Goal: Task Accomplishment & Management: Use online tool/utility

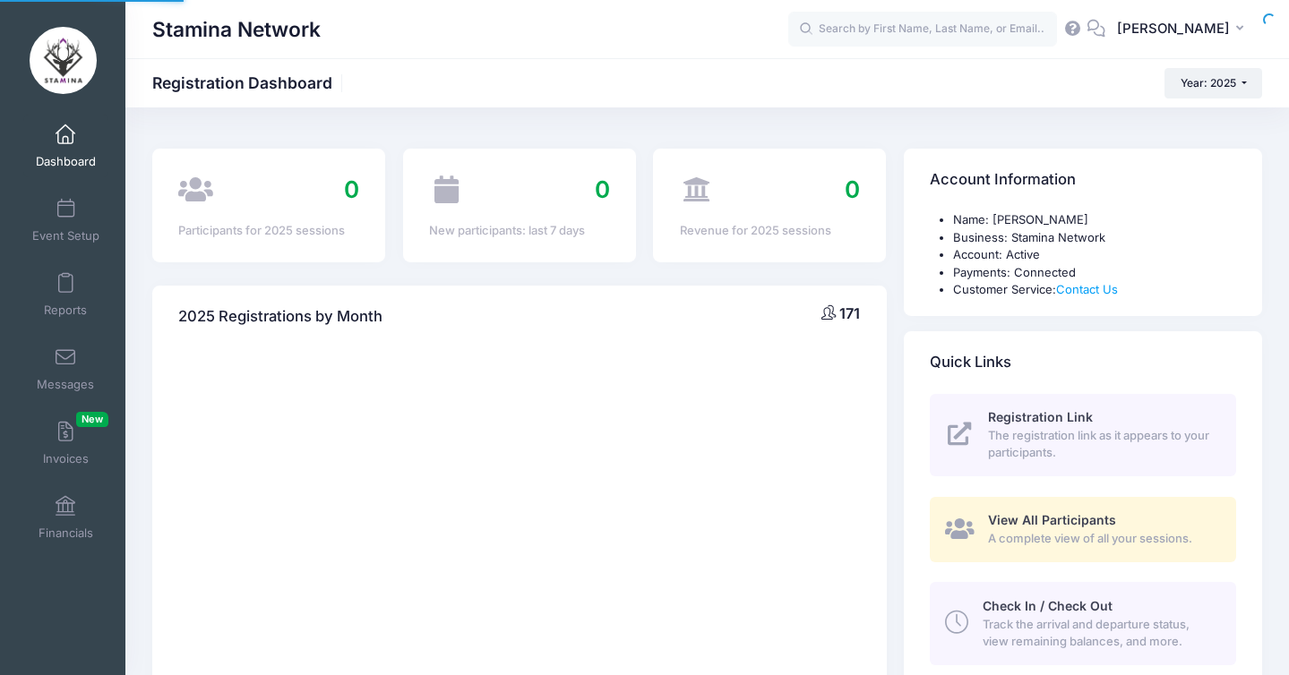
select select
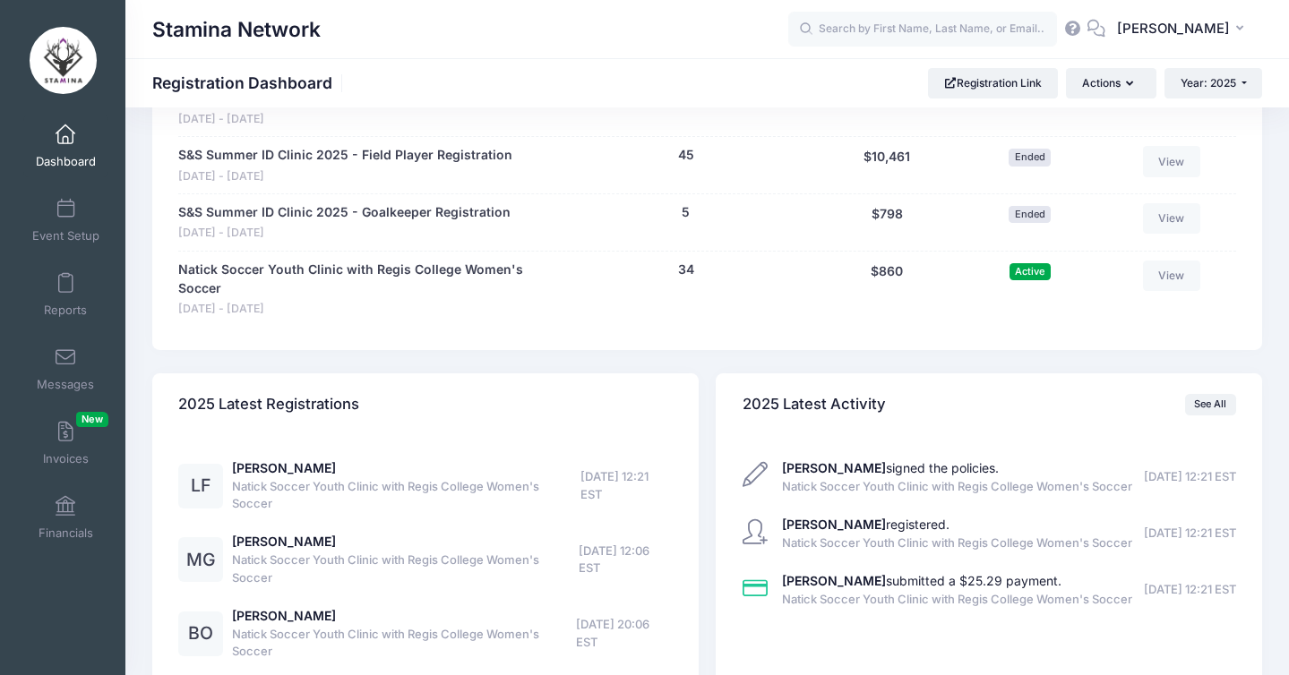
scroll to position [1365, 0]
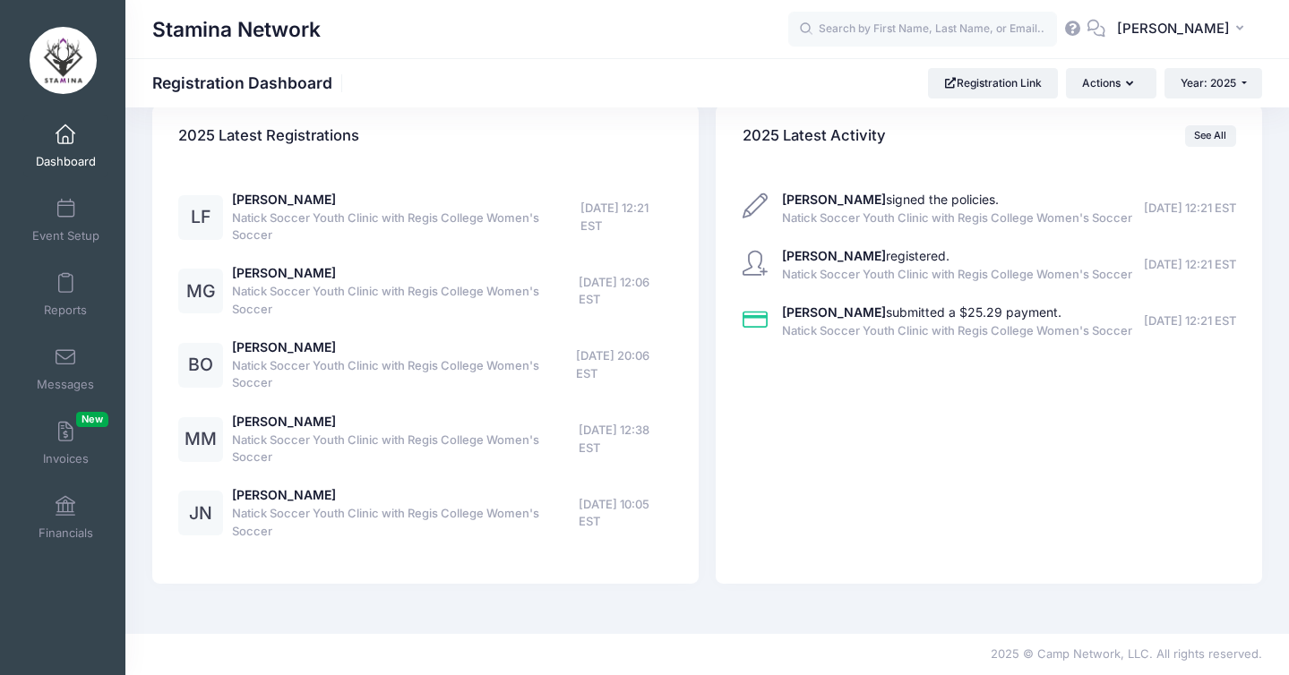
click at [82, 137] on link "Dashboard" at bounding box center [65, 146] width 85 height 63
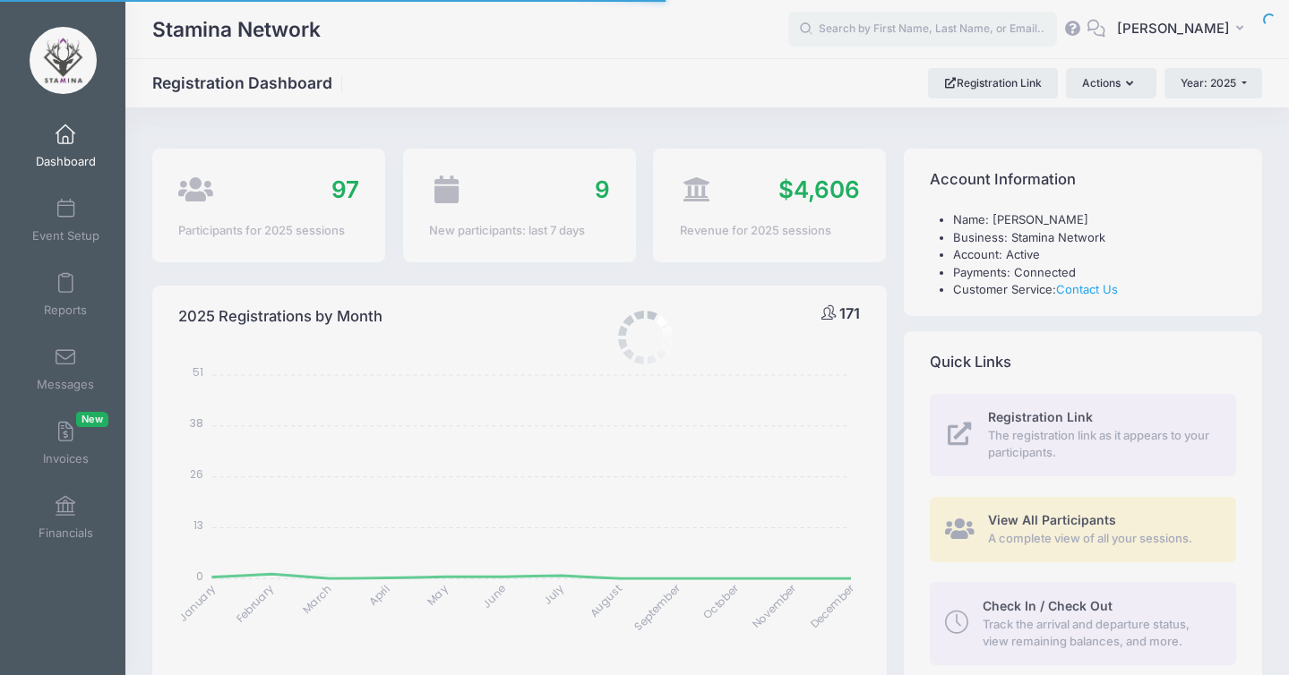
select select
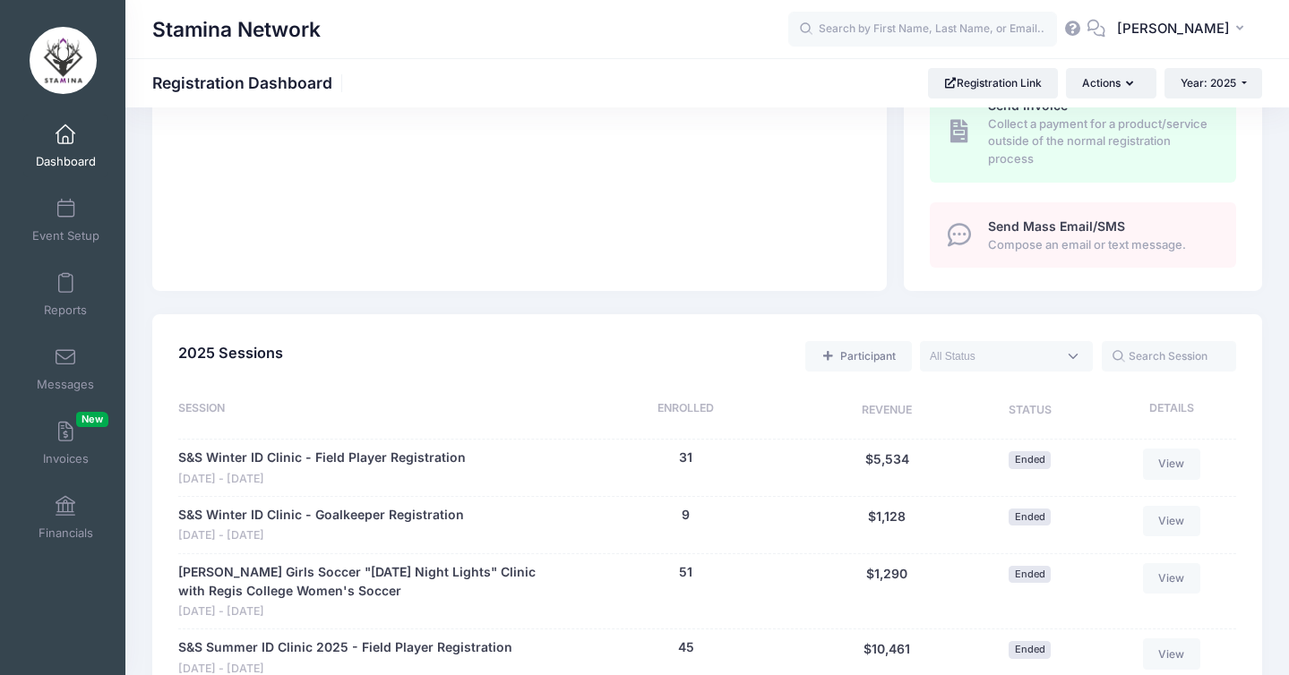
scroll to position [925, 0]
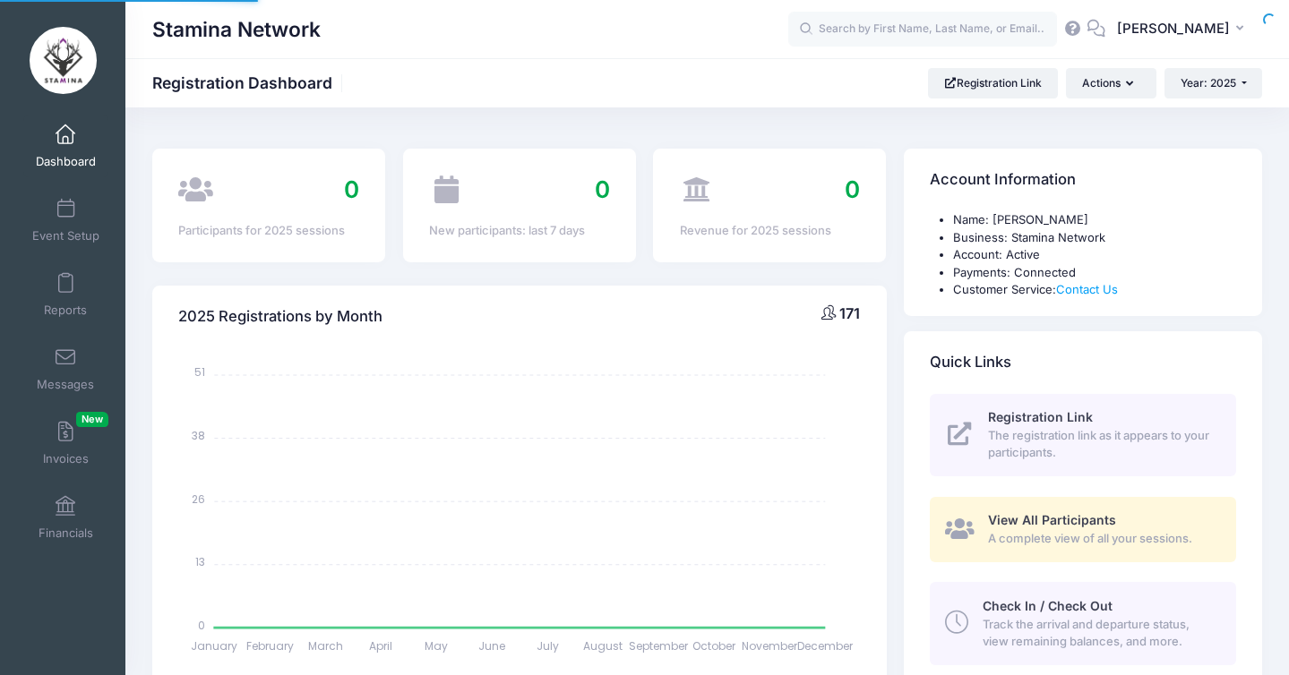
select select
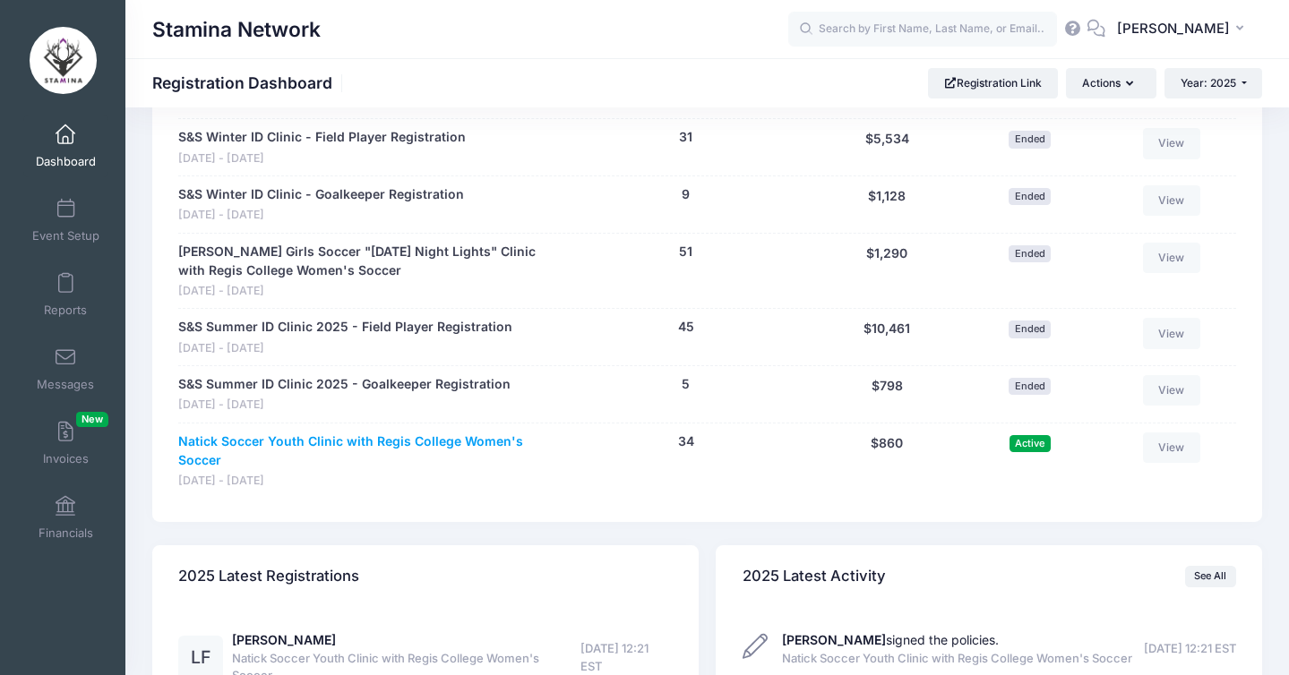
click at [432, 442] on link "Natick Soccer Youth Clinic with Regis College Women's Soccer" at bounding box center [364, 452] width 372 height 38
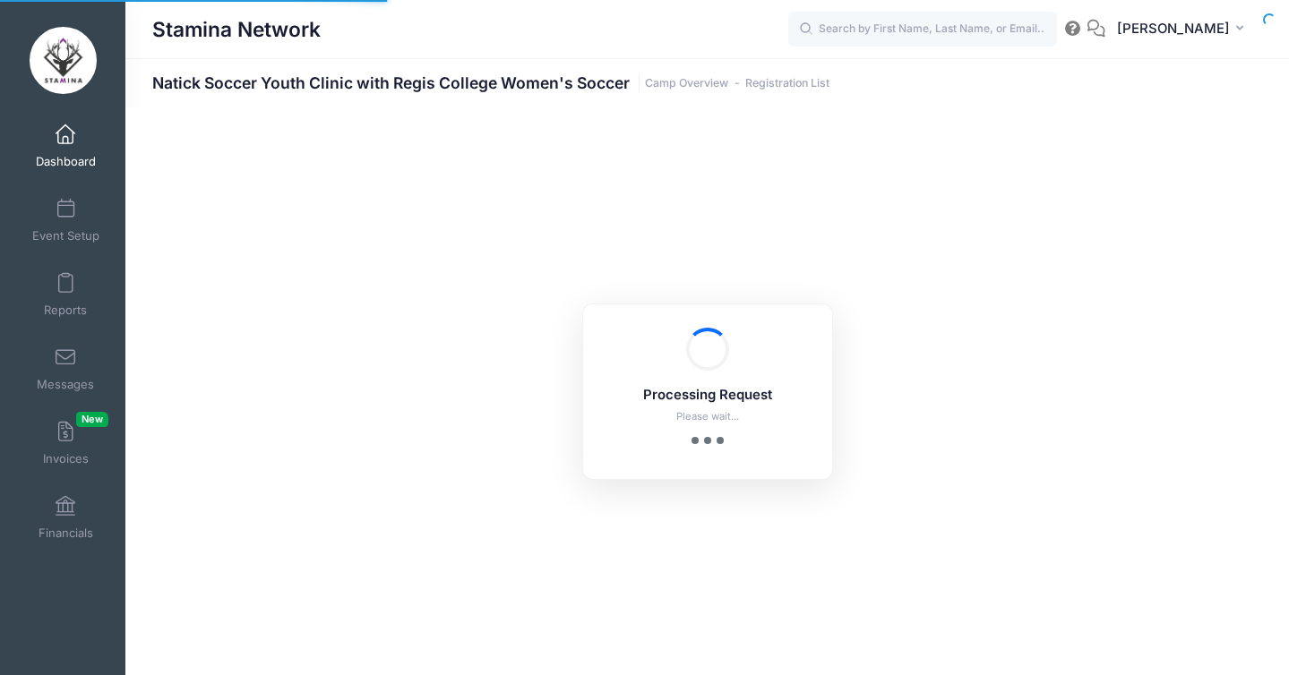
select select "10"
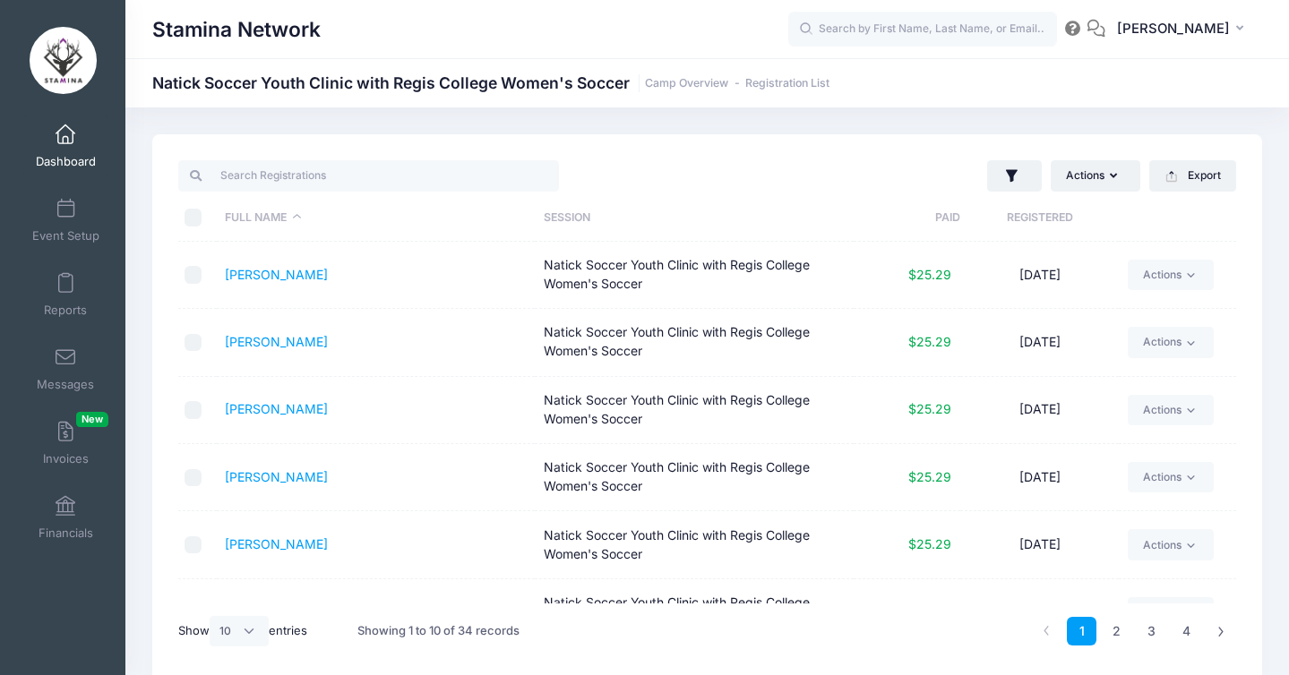
click at [197, 219] on input "\a \a \a \a" at bounding box center [194, 218] width 18 height 18
checkbox input "true"
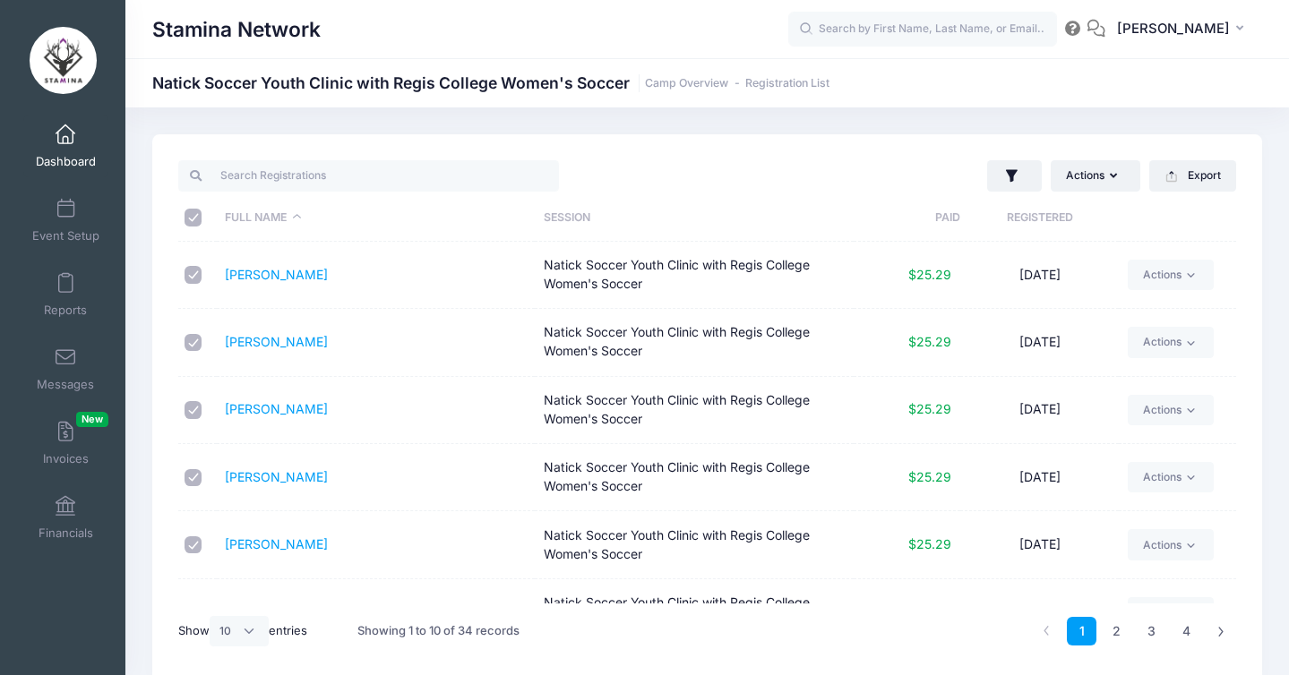
checkbox input "true"
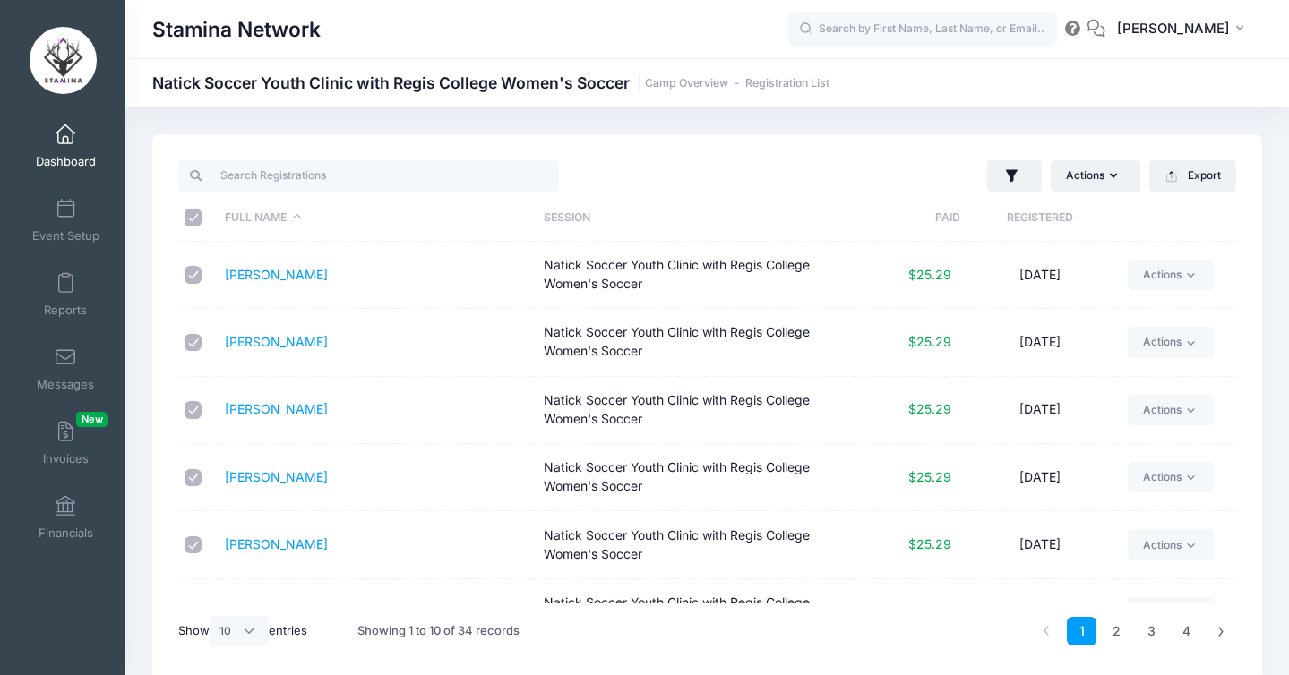
checkbox input "true"
click at [53, 281] on link "Reports" at bounding box center [65, 294] width 85 height 63
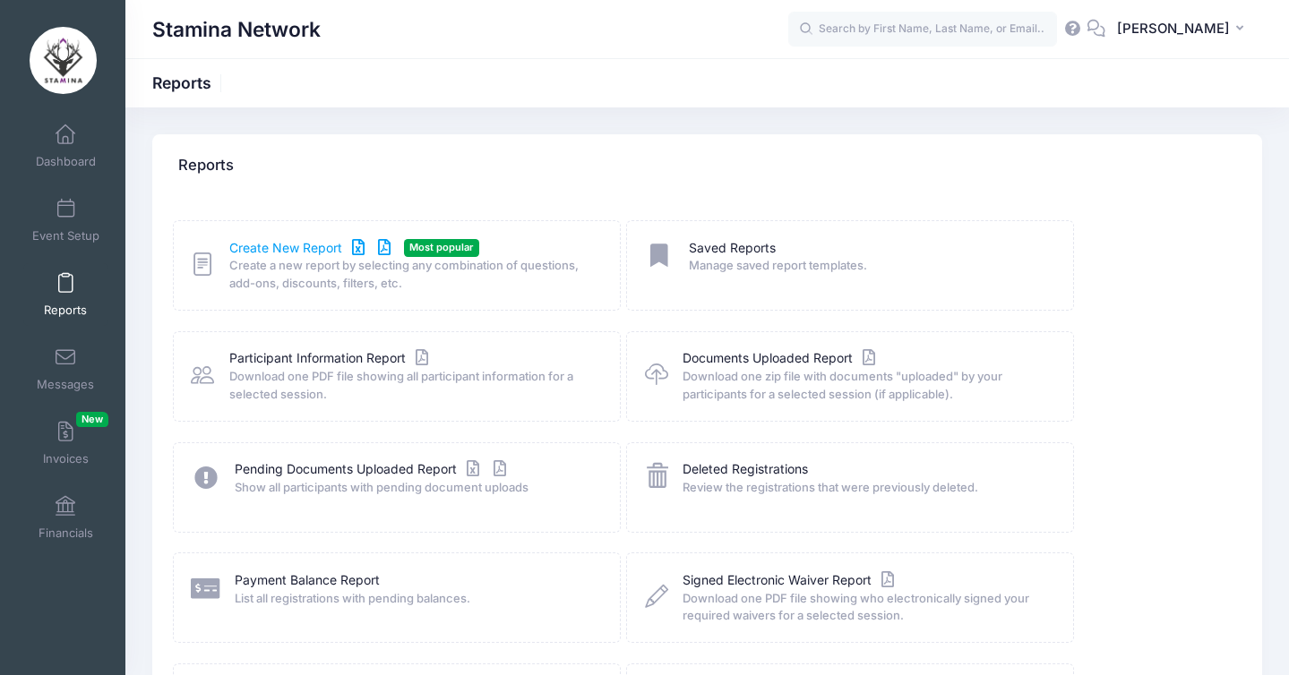
click at [330, 248] on link "Create New Report" at bounding box center [312, 248] width 167 height 19
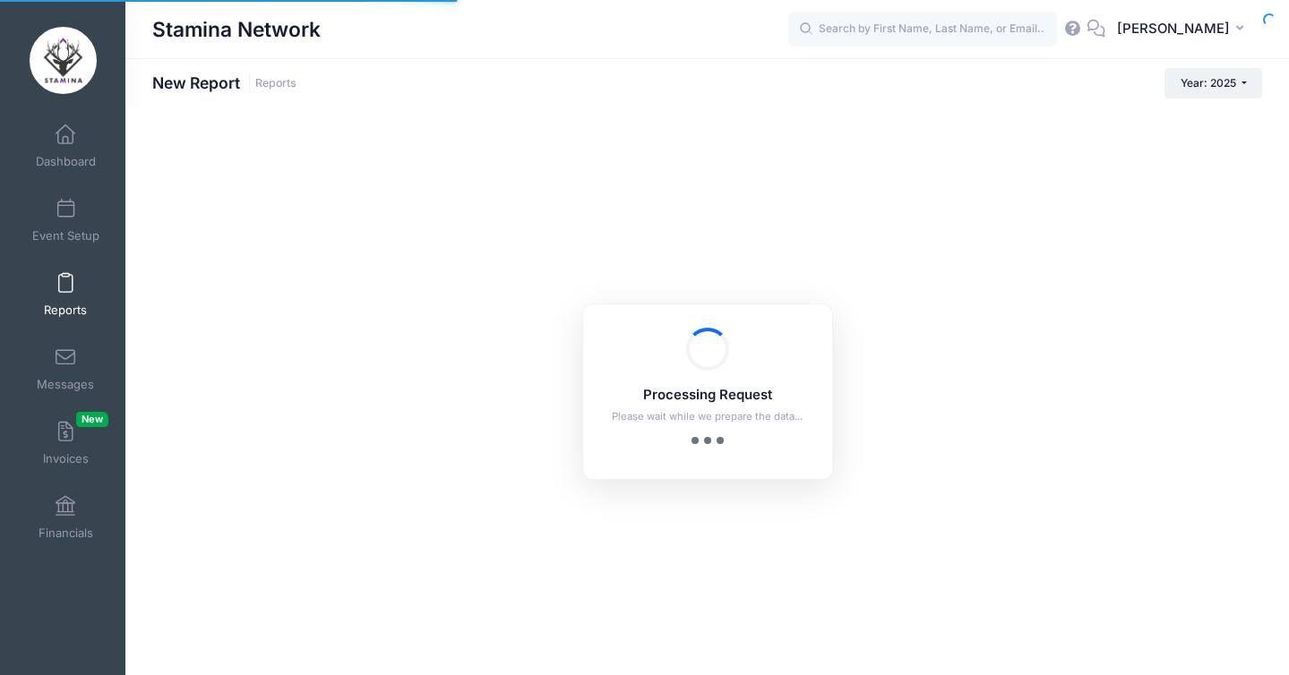
checkbox input "true"
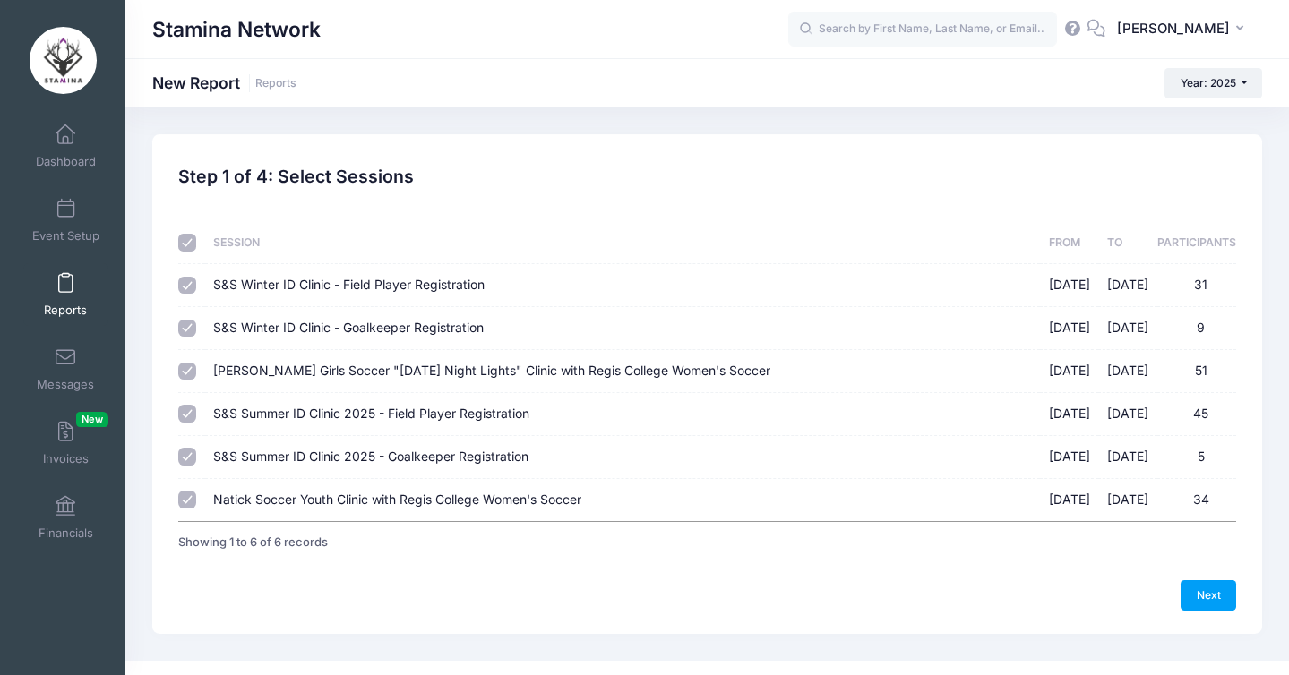
click at [194, 245] on input "checkbox" at bounding box center [187, 243] width 18 height 18
checkbox input "false"
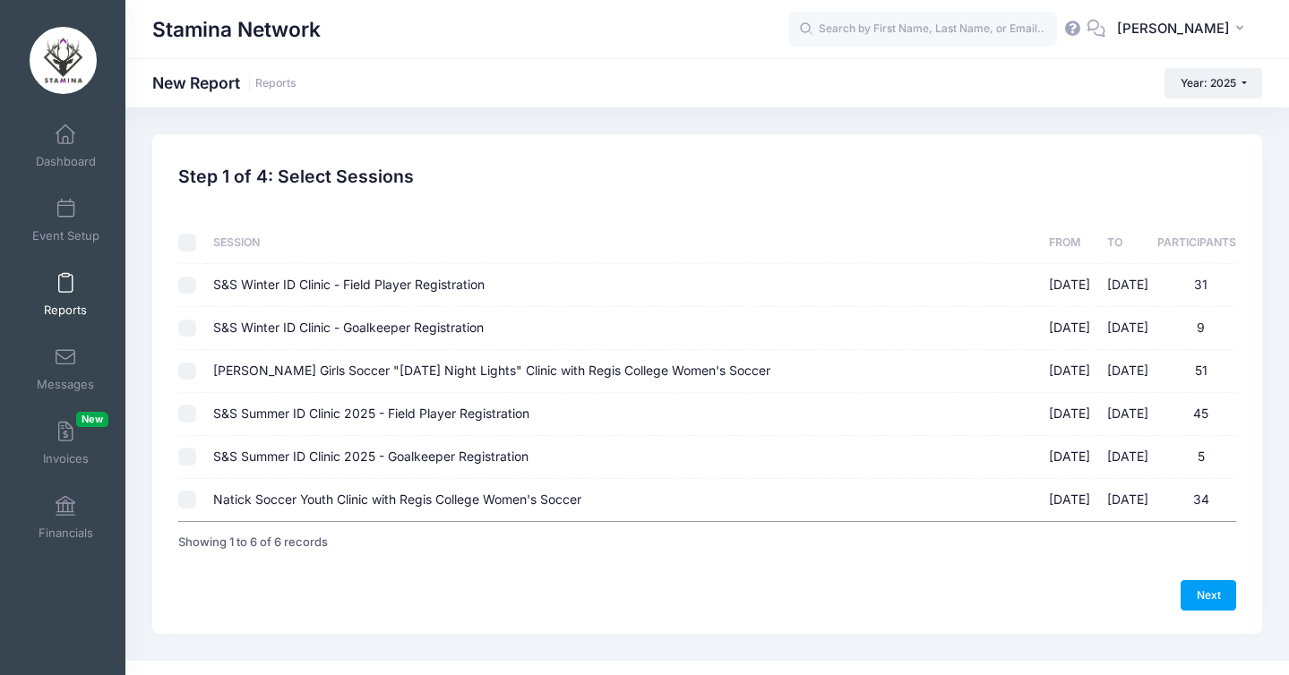
checkbox input "false"
click at [188, 503] on input "Natick Soccer Youth Clinic with Regis College Women's Soccer 08/25/2025 - 08/25…" at bounding box center [187, 500] width 18 height 18
checkbox input "true"
click at [1218, 599] on link "Next" at bounding box center [1209, 596] width 56 height 30
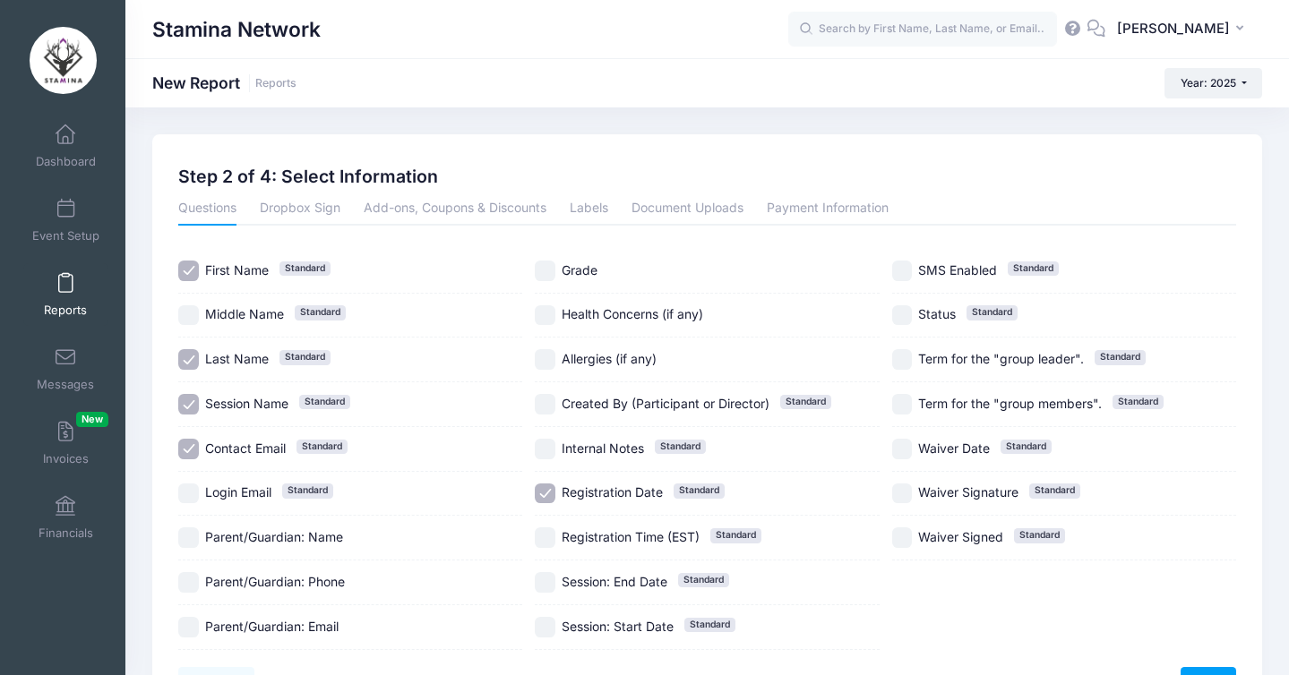
click at [228, 405] on span "Session Name" at bounding box center [246, 403] width 83 height 15
checkbox input "false"
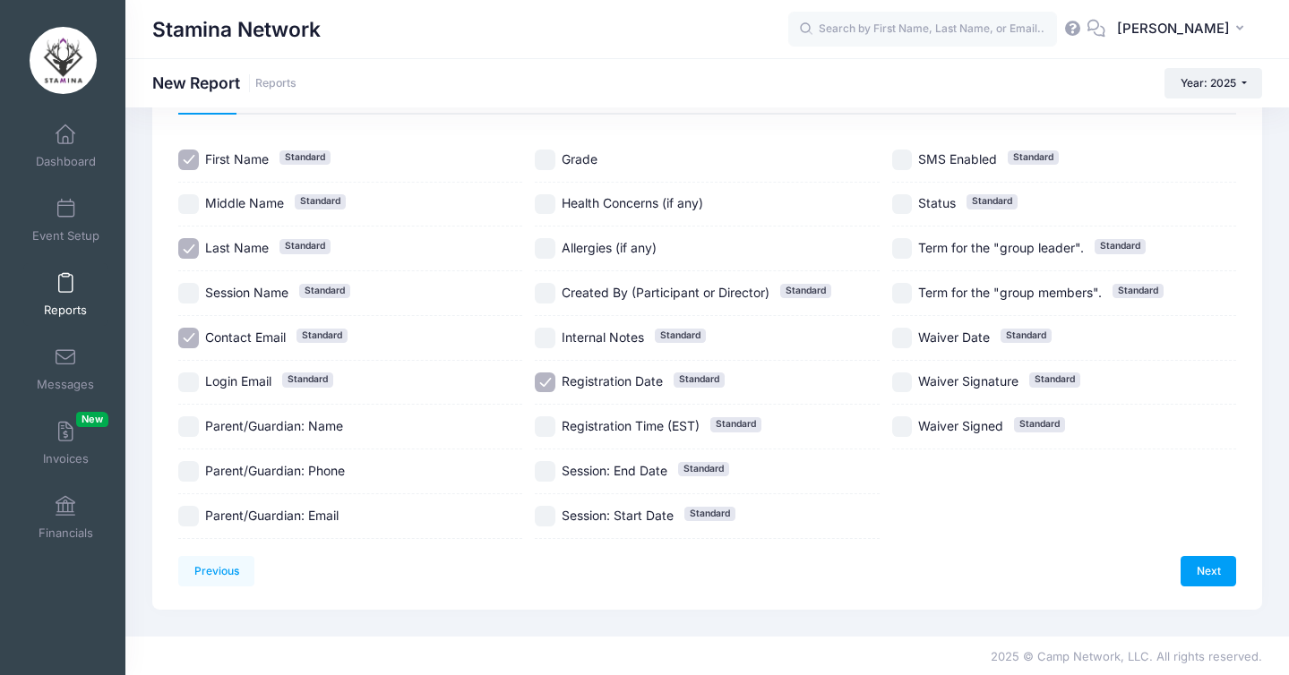
scroll to position [114, 0]
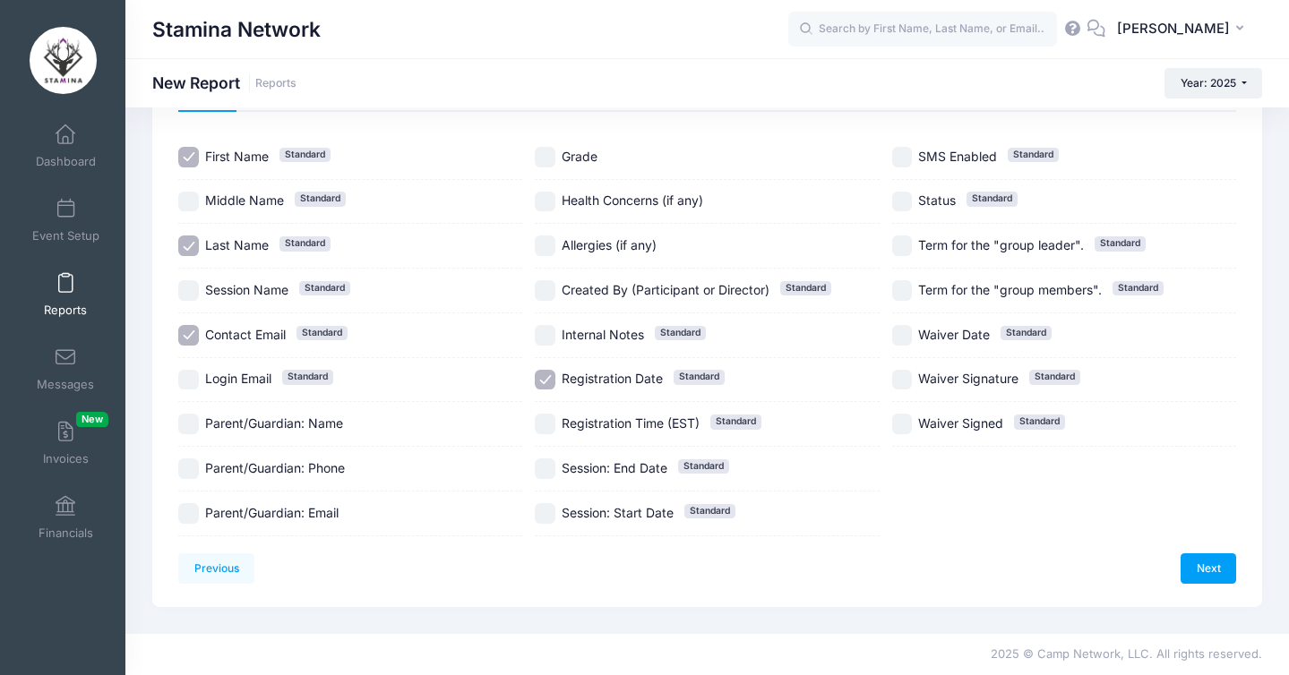
click at [314, 504] on span "Parent/Guardian: Email" at bounding box center [271, 513] width 133 height 19
checkbox input "true"
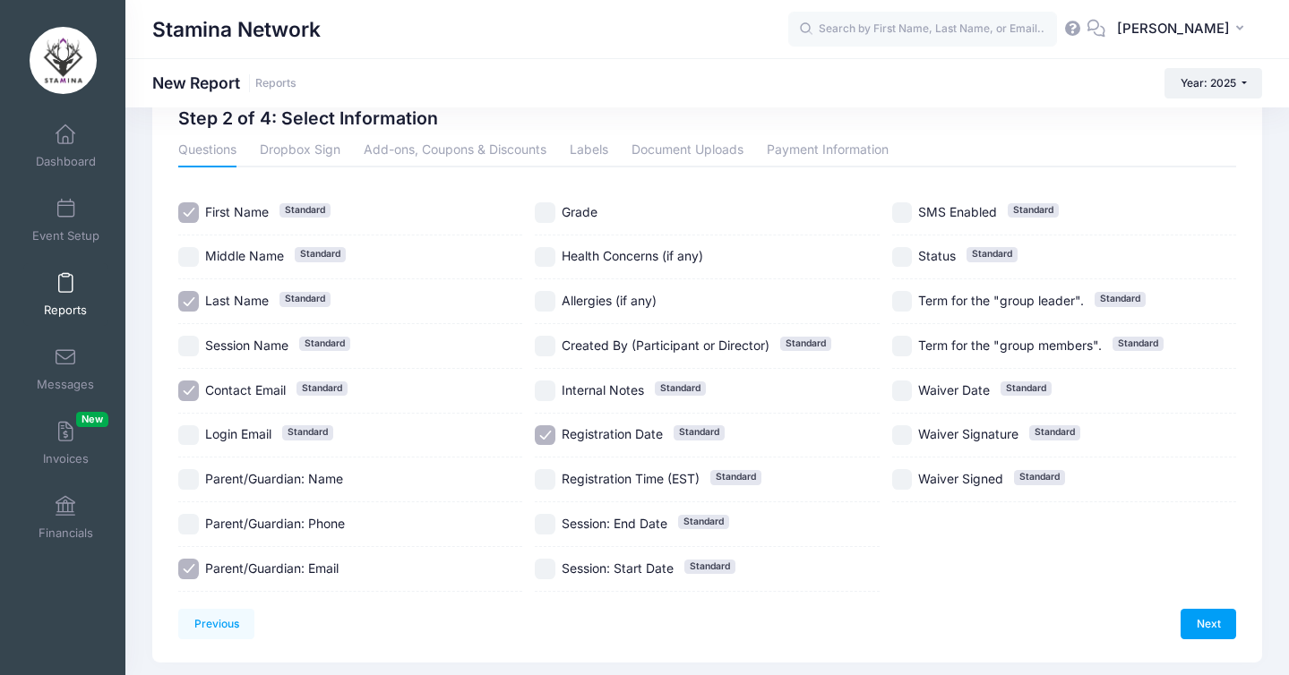
scroll to position [54, 0]
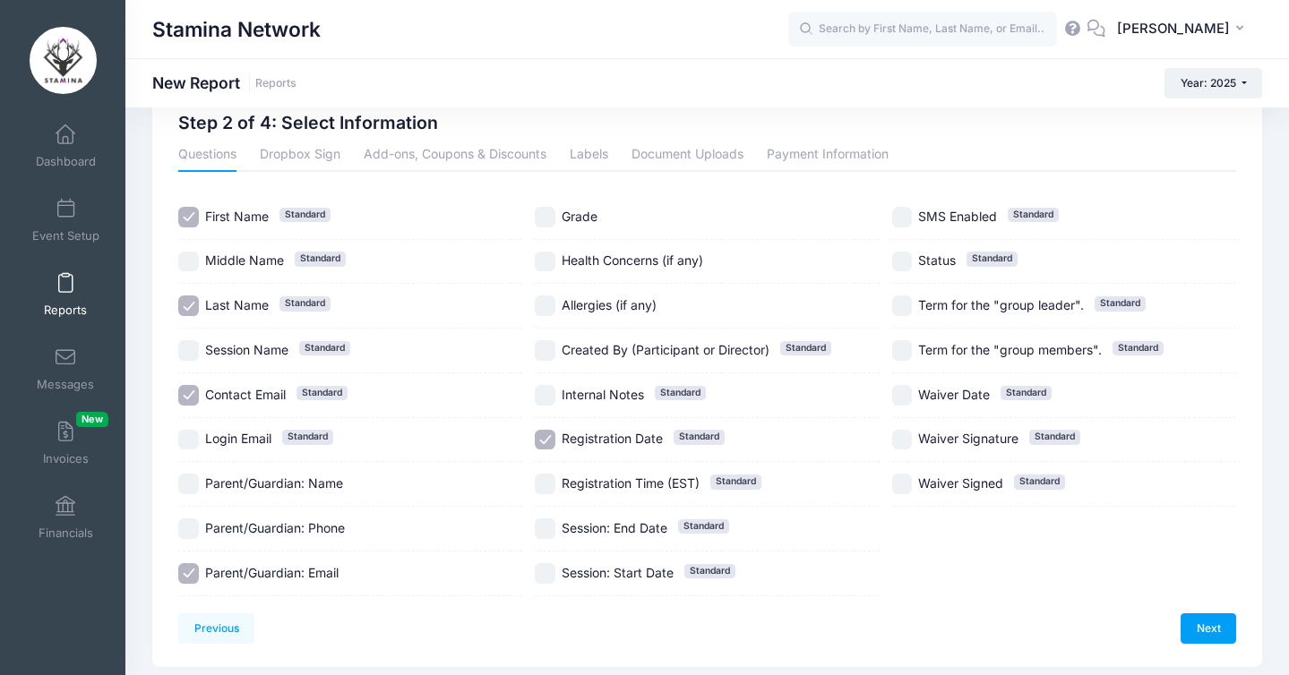
click at [572, 208] on span "Grade" at bounding box center [580, 217] width 36 height 19
checkbox input "true"
click at [1217, 636] on link "Next" at bounding box center [1209, 629] width 56 height 30
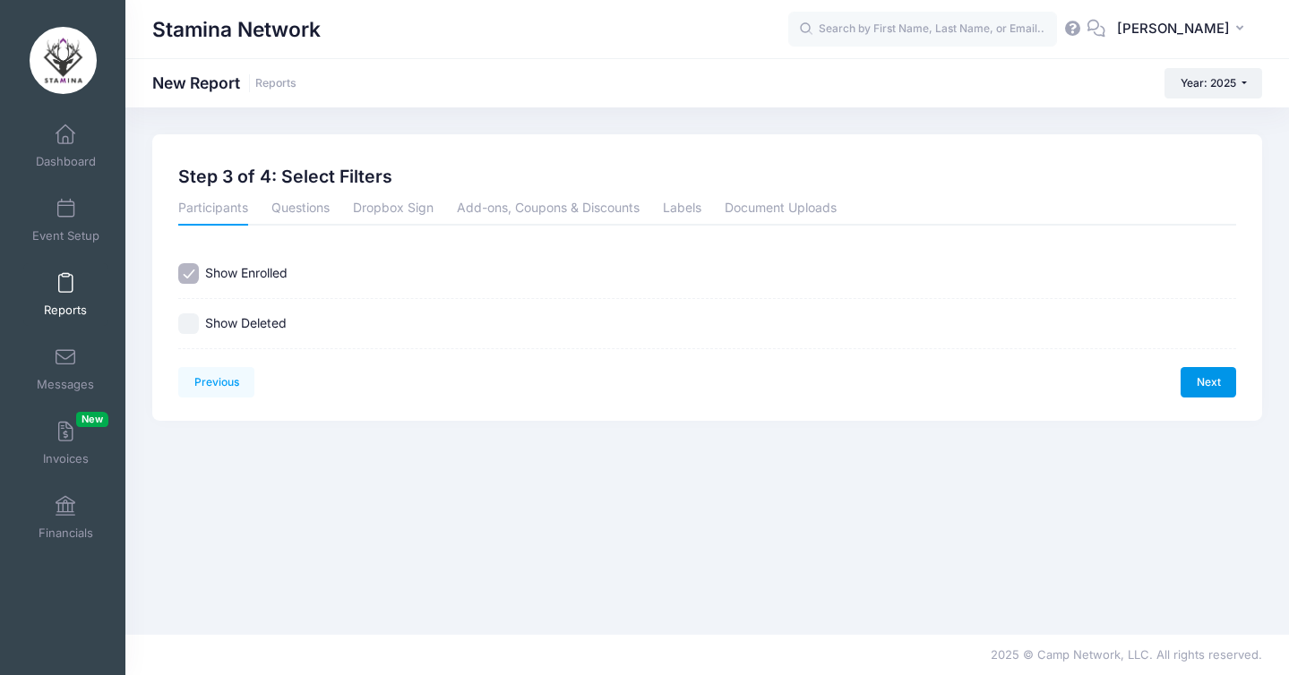
scroll to position [0, 0]
click at [1195, 398] on div "Previous Next Step 3 of 4: Select Filters 1 Select Sessions 2 Select Informatio…" at bounding box center [707, 277] width 1110 height 287
click at [1202, 383] on link "Next" at bounding box center [1209, 382] width 56 height 30
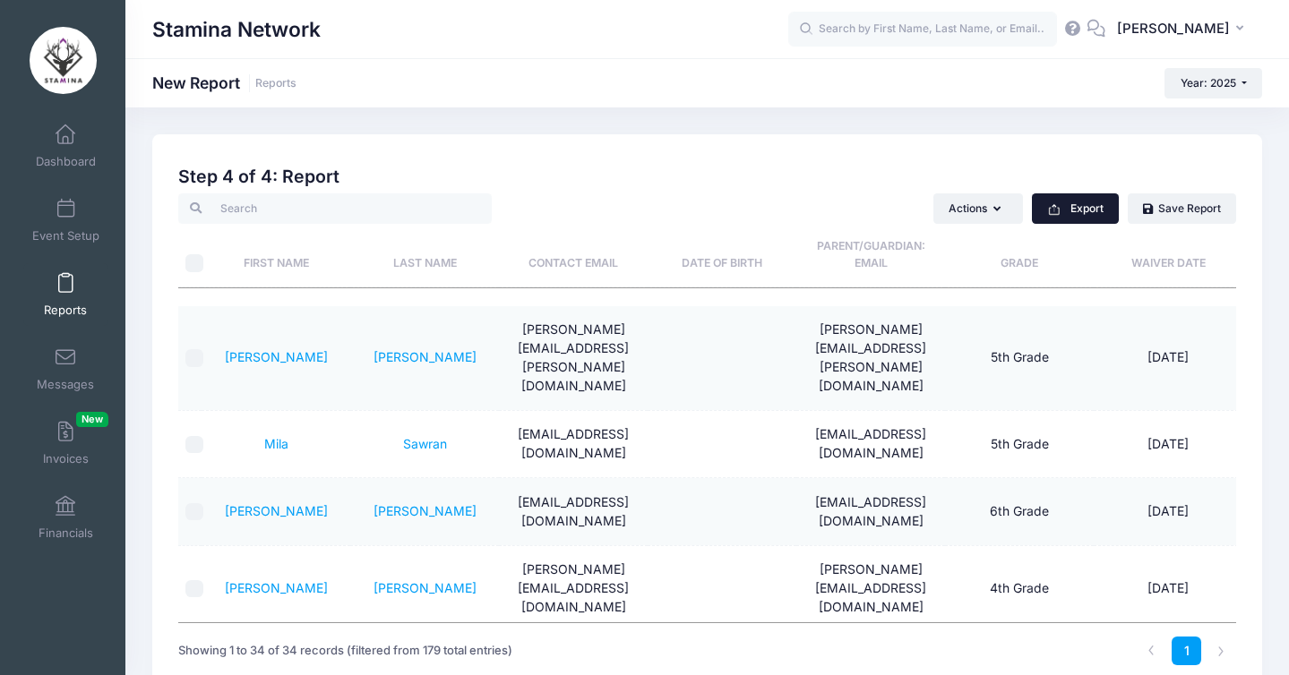
click at [1071, 207] on button "Export" at bounding box center [1075, 209] width 87 height 30
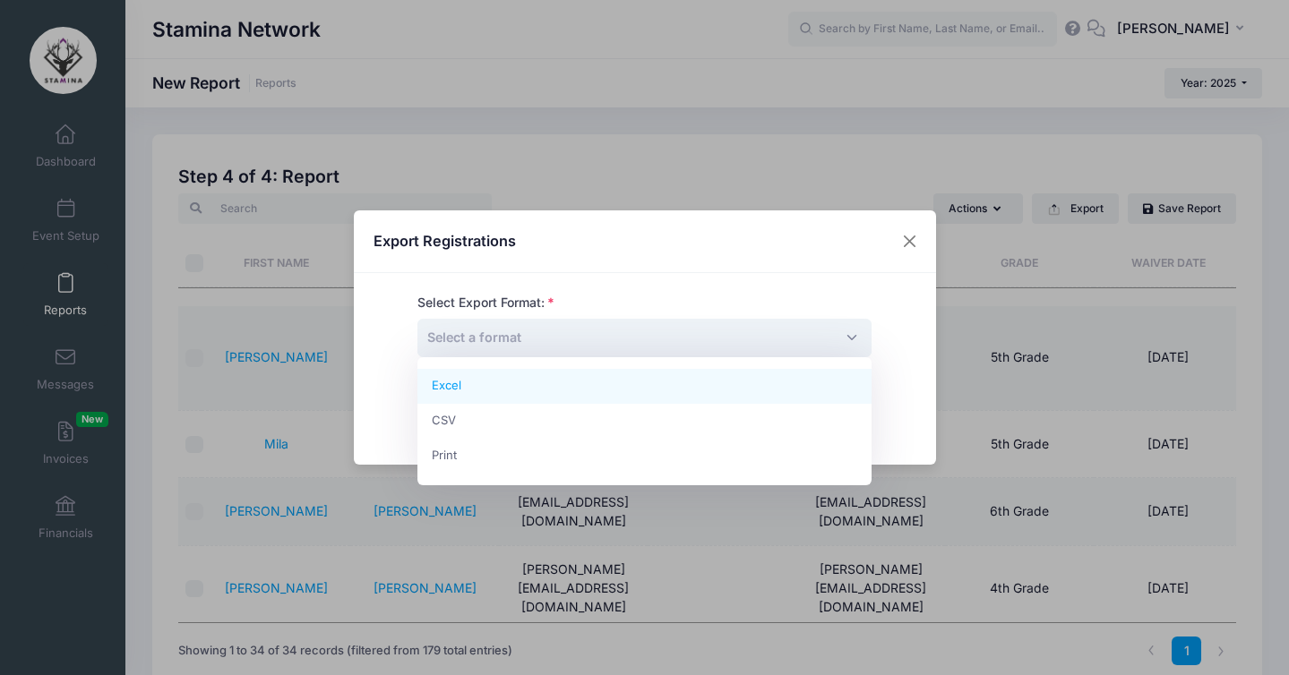
click at [600, 339] on span "Select a format" at bounding box center [644, 338] width 454 height 39
select select "excel"
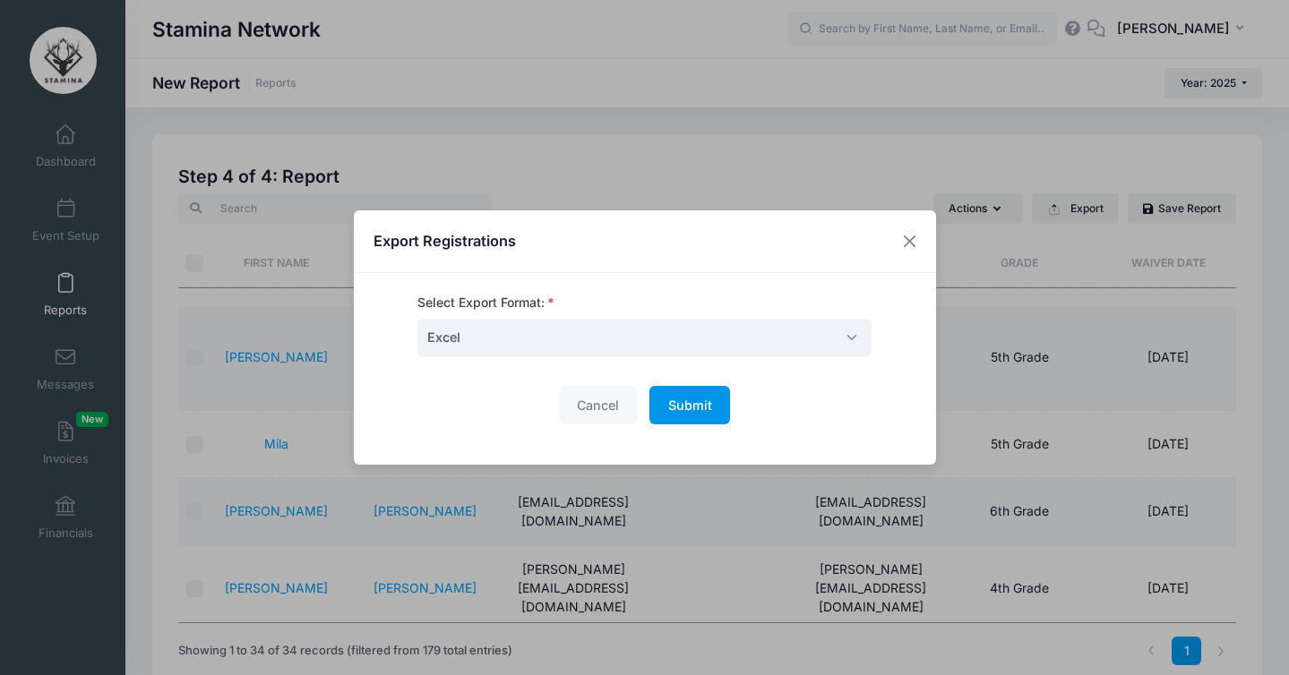
click at [691, 391] on button "Submit Please wait..." at bounding box center [690, 405] width 81 height 39
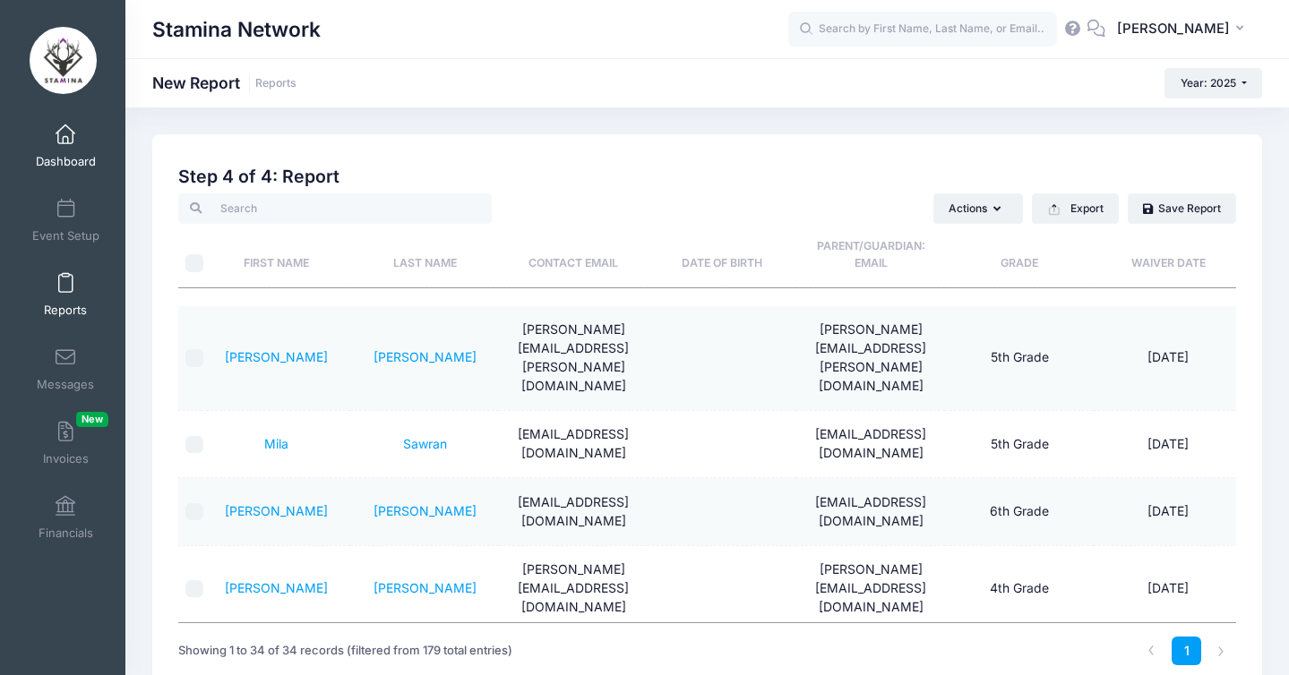
click at [65, 157] on span "Dashboard" at bounding box center [66, 161] width 60 height 15
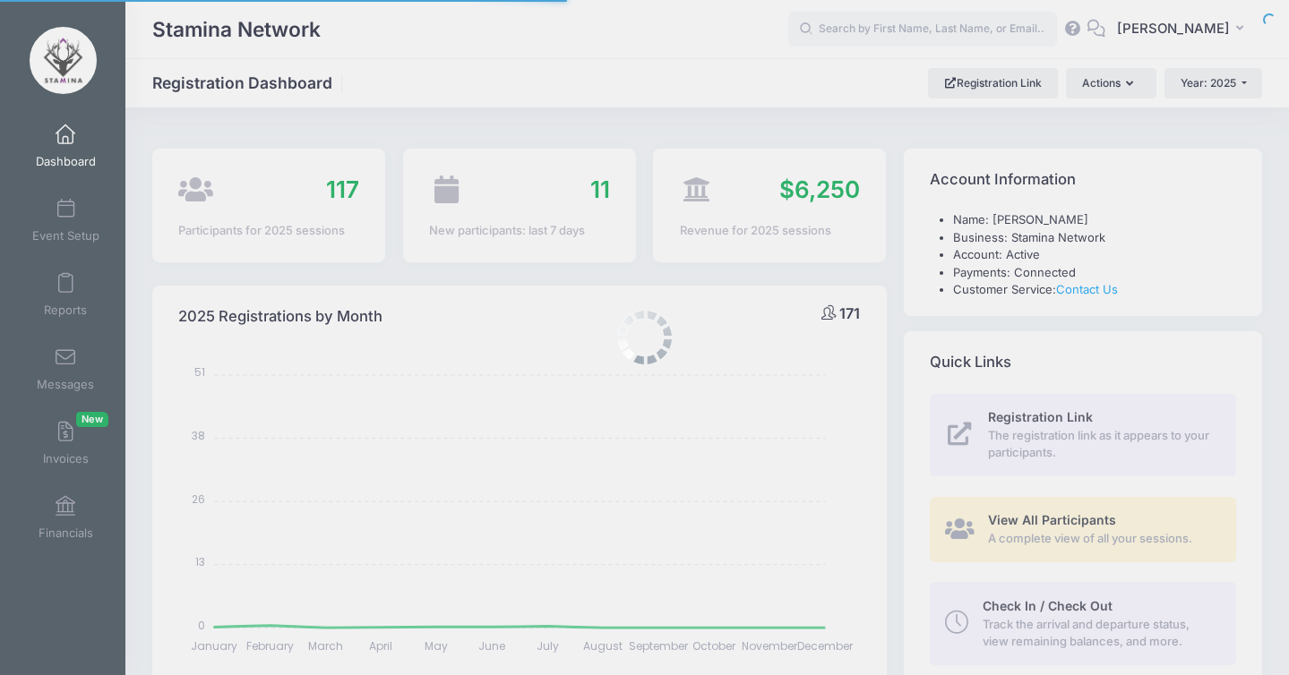
select select
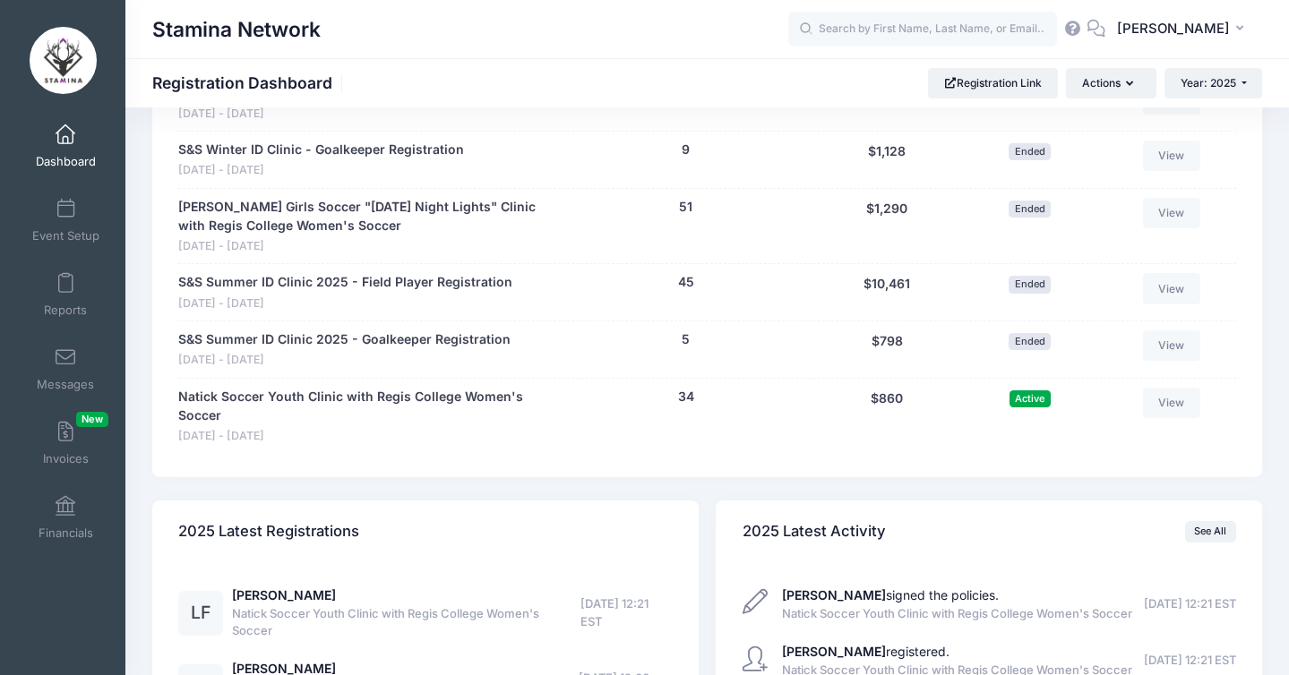
scroll to position [975, 0]
